Goal: Information Seeking & Learning: Learn about a topic

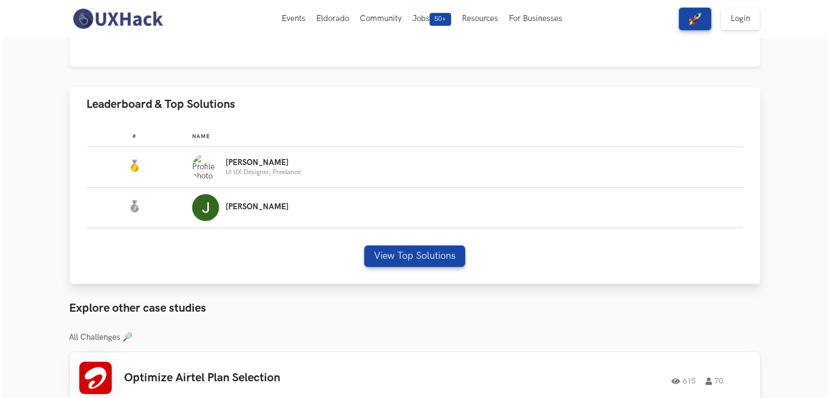
scroll to position [251, 0]
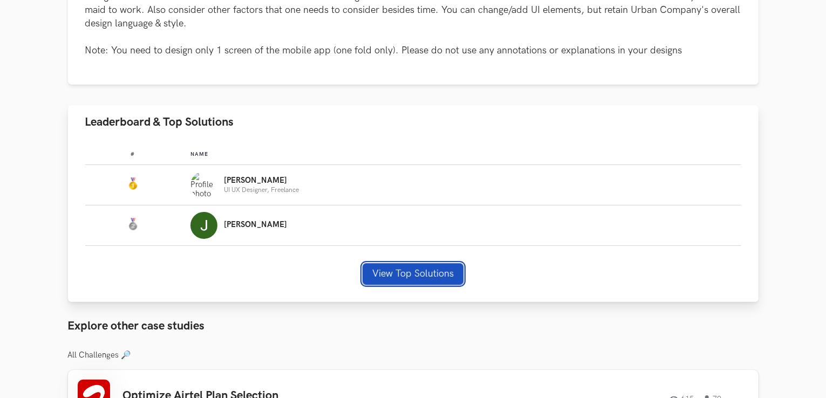
click at [420, 276] on button "View Top Solutions" at bounding box center [412, 274] width 101 height 22
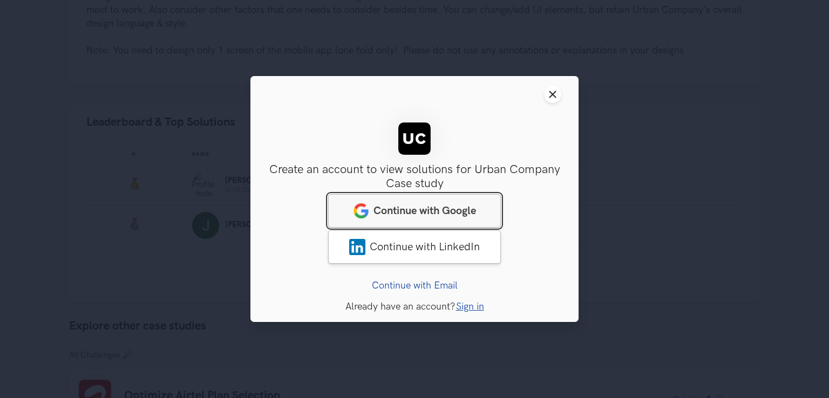
click at [429, 207] on span "Continue with Google" at bounding box center [424, 210] width 102 height 13
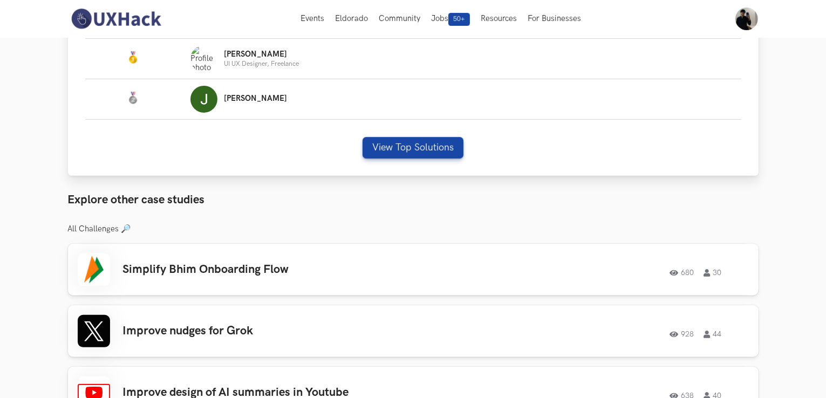
click at [420, 156] on div "# Name #: Name: [PERSON_NAME] UX Designer, Freelance #: Name: [PERSON_NAME] Vie…" at bounding box center [413, 94] width 690 height 163
click at [419, 151] on div "# Name #: Name: Nirmalkumar UI UX Designer, Freelance #: Name: Jennel View Top …" at bounding box center [413, 94] width 690 height 163
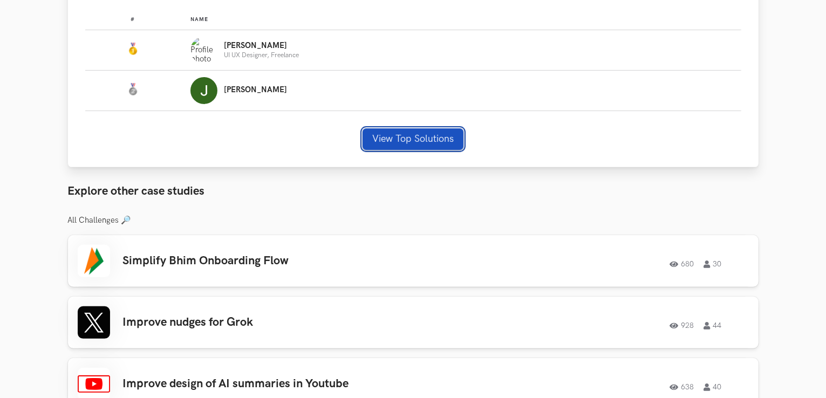
click at [419, 146] on button "View Top Solutions" at bounding box center [412, 139] width 101 height 22
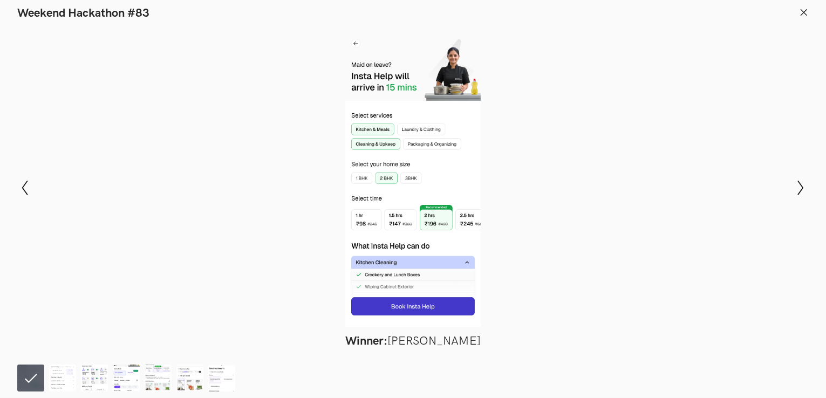
click at [804, 14] on icon at bounding box center [804, 13] width 10 height 10
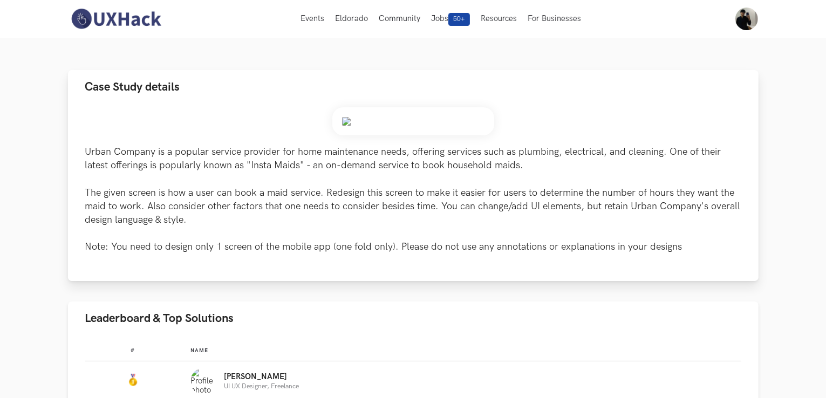
scroll to position [0, 0]
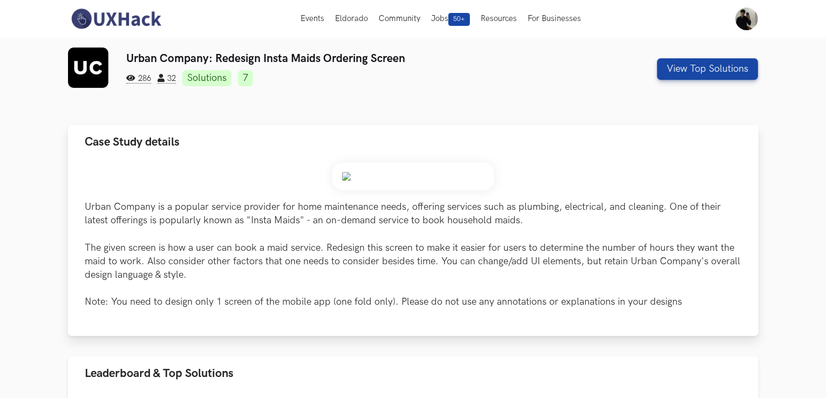
click at [346, 175] on img at bounding box center [413, 176] width 162 height 28
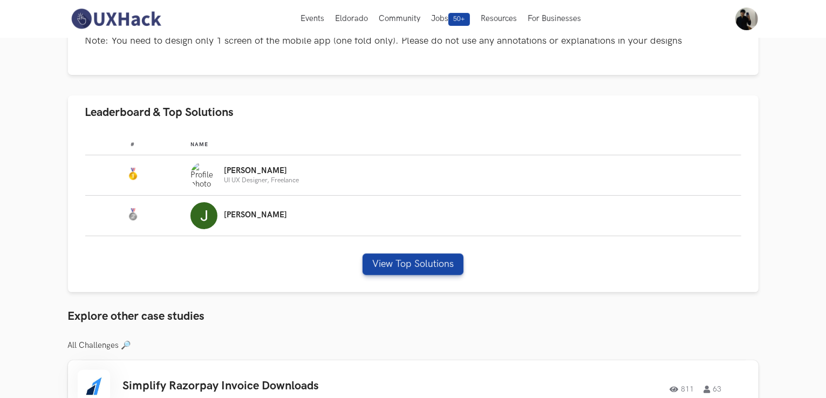
scroll to position [251, 0]
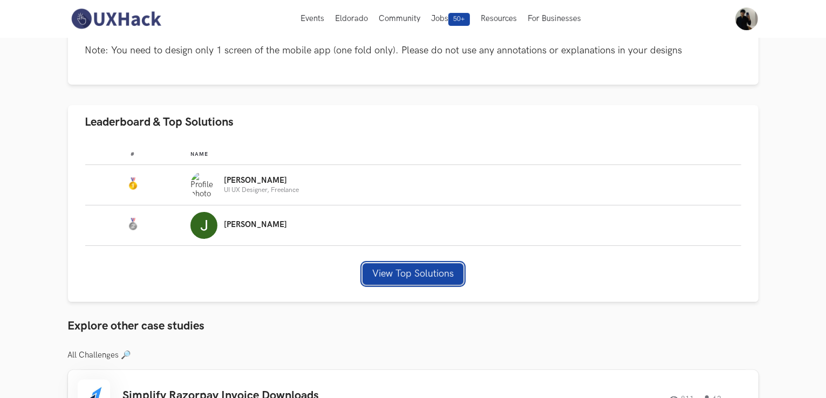
click at [423, 279] on button "View Top Solutions" at bounding box center [412, 274] width 101 height 22
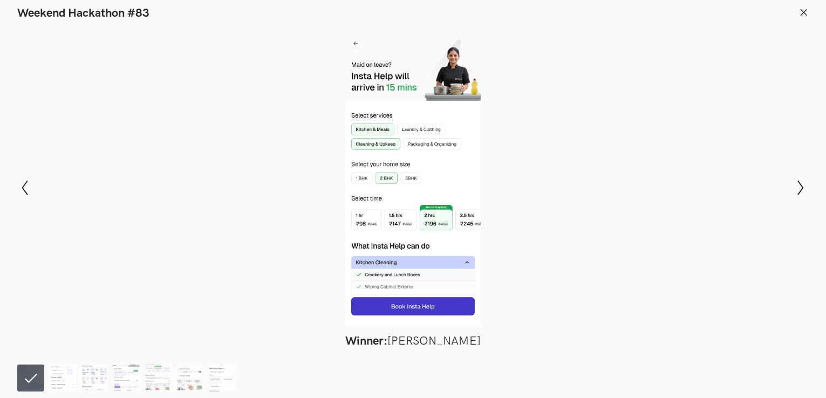
click at [61, 386] on img at bounding box center [62, 378] width 27 height 27
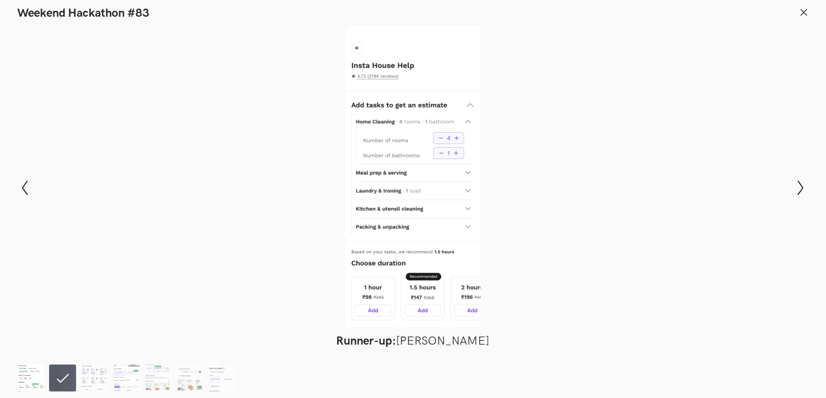
click at [24, 374] on img at bounding box center [30, 378] width 27 height 27
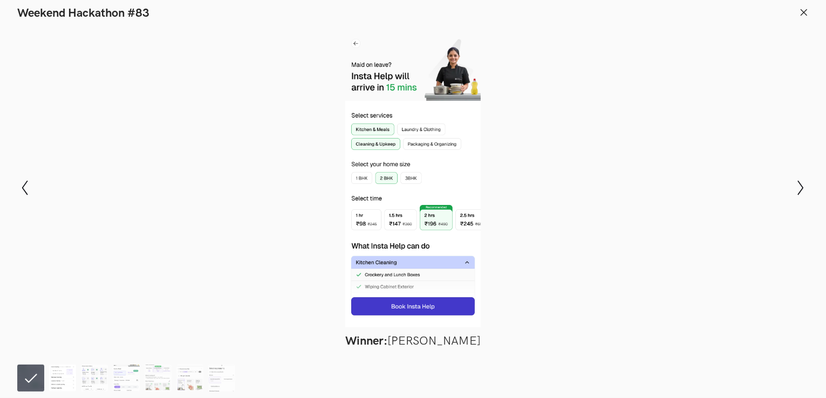
click at [66, 374] on img at bounding box center [62, 378] width 27 height 27
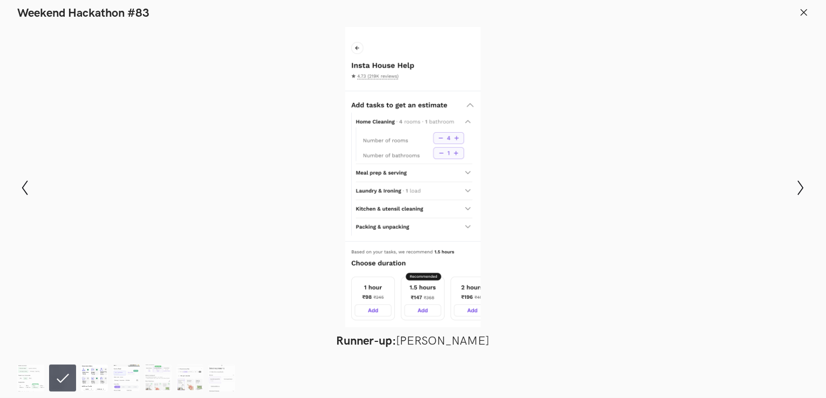
click at [88, 379] on img at bounding box center [94, 378] width 27 height 27
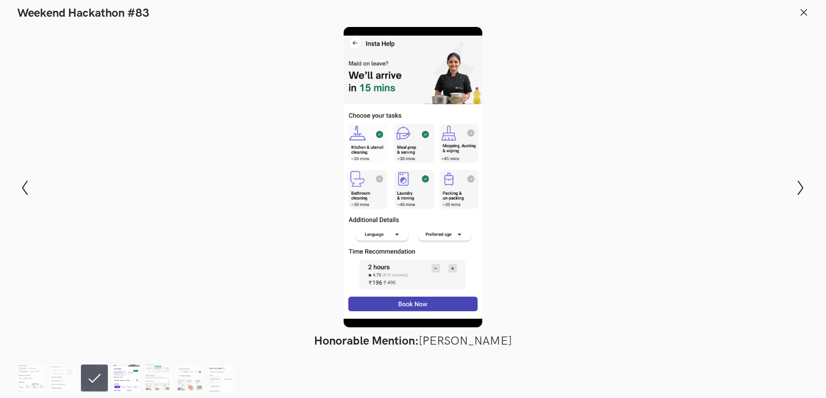
click at [134, 386] on img at bounding box center [126, 378] width 27 height 27
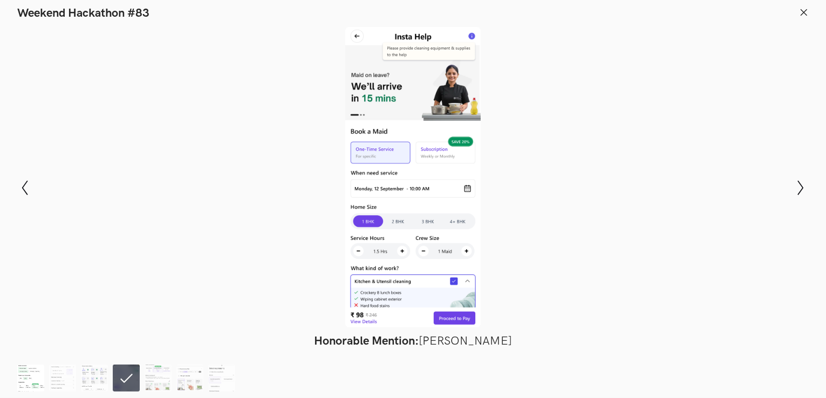
click at [32, 367] on img at bounding box center [30, 378] width 27 height 27
